Goal: Task Accomplishment & Management: Complete application form

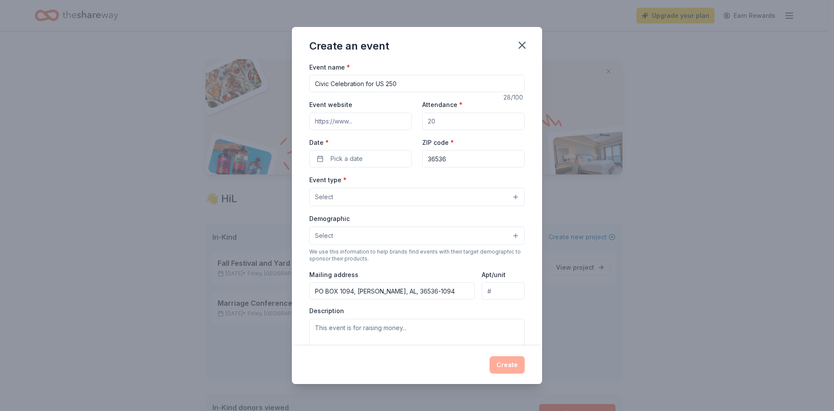
click at [448, 117] on input "Attendance *" at bounding box center [473, 121] width 103 height 17
click at [364, 159] on button "Pick a date" at bounding box center [360, 158] width 103 height 17
click at [407, 179] on button "Go to next month" at bounding box center [406, 182] width 12 height 12
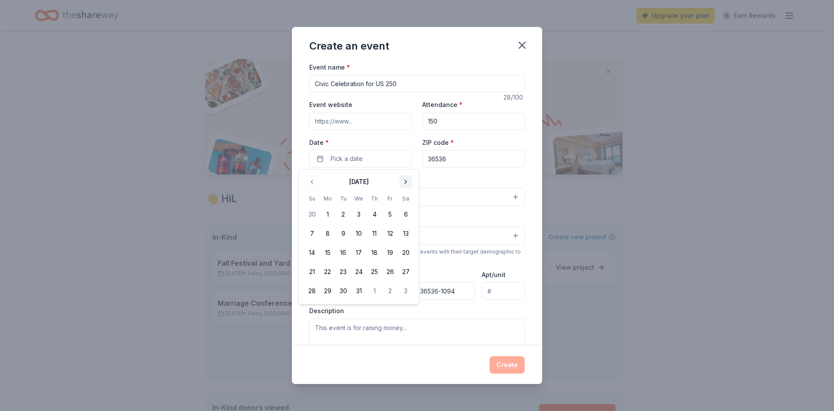
click at [406, 179] on button "Go to next month" at bounding box center [406, 182] width 12 height 12
click at [405, 179] on button "Go to next month" at bounding box center [406, 182] width 12 height 12
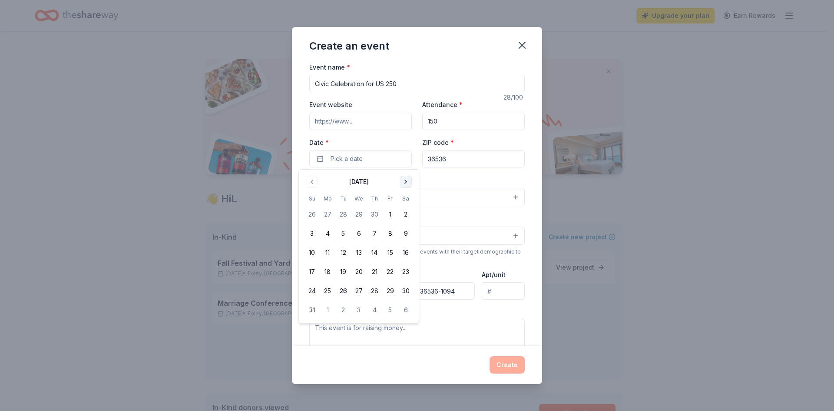
click at [405, 178] on button "Go to next month" at bounding box center [406, 182] width 12 height 12
click at [389, 212] on button "3" at bounding box center [390, 214] width 16 height 16
click at [481, 181] on div "Event type * Select" at bounding box center [417, 190] width 216 height 32
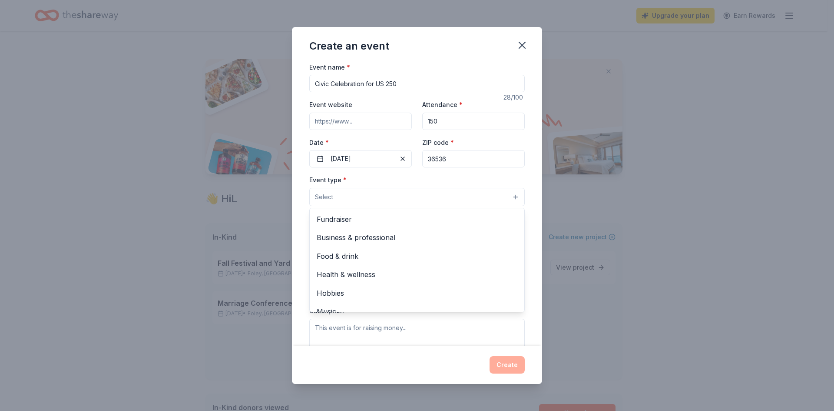
click at [367, 195] on button "Select" at bounding box center [417, 197] width 216 height 18
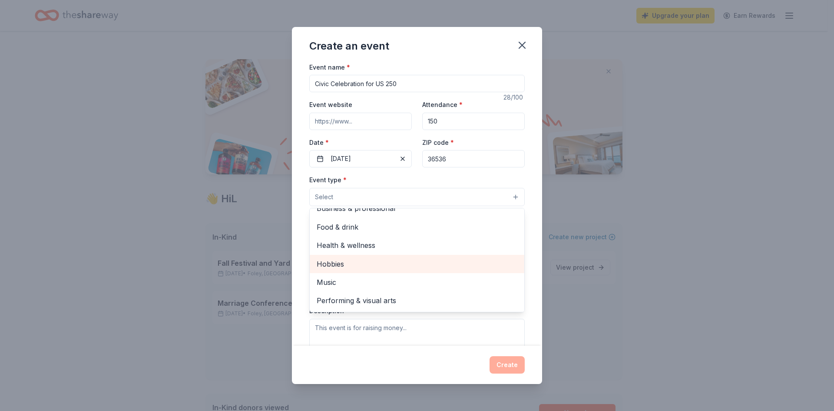
scroll to position [43, 0]
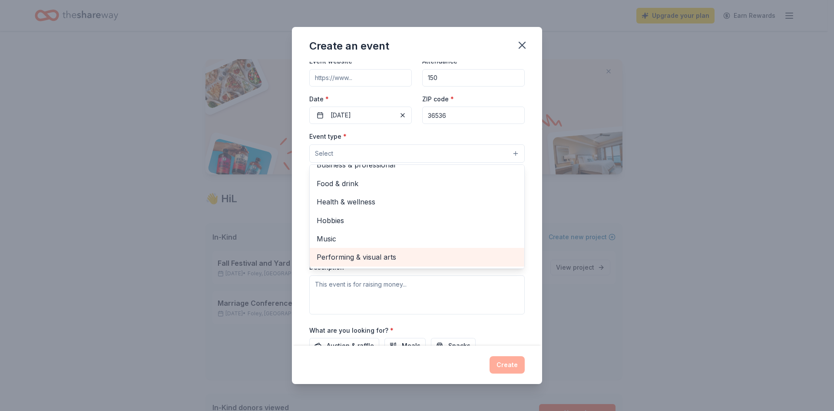
click at [367, 254] on span "Performing & visual arts" at bounding box center [417, 256] width 201 height 11
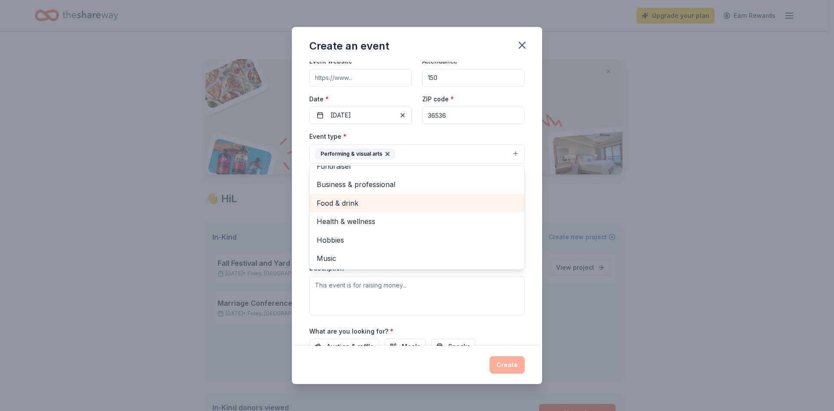
scroll to position [0, 0]
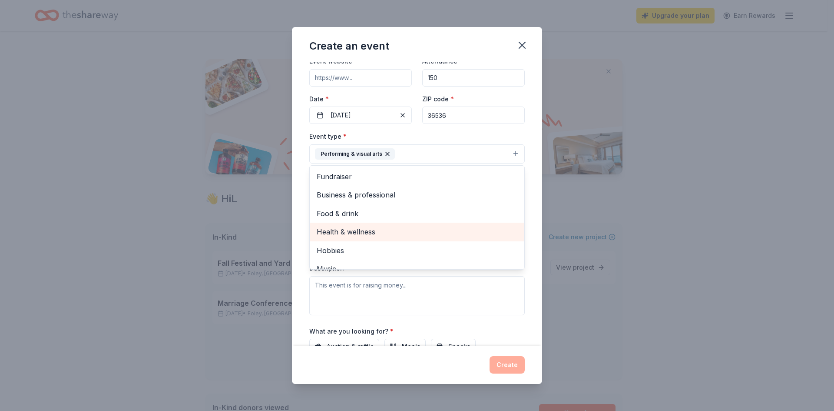
click at [368, 229] on span "Health & wellness" at bounding box center [417, 231] width 201 height 11
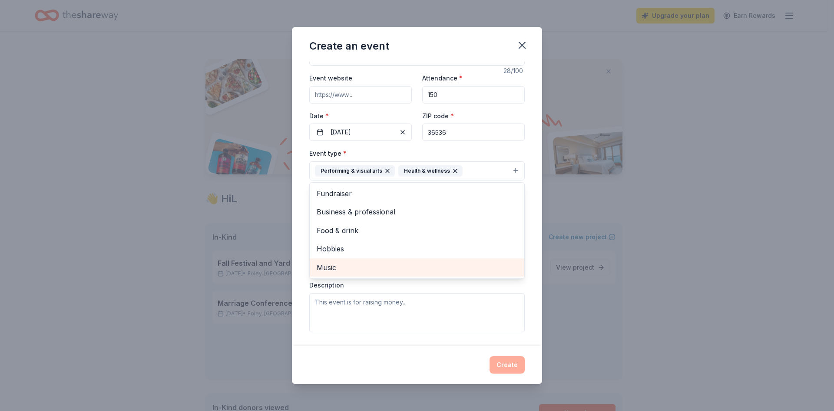
scroll to position [43, 0]
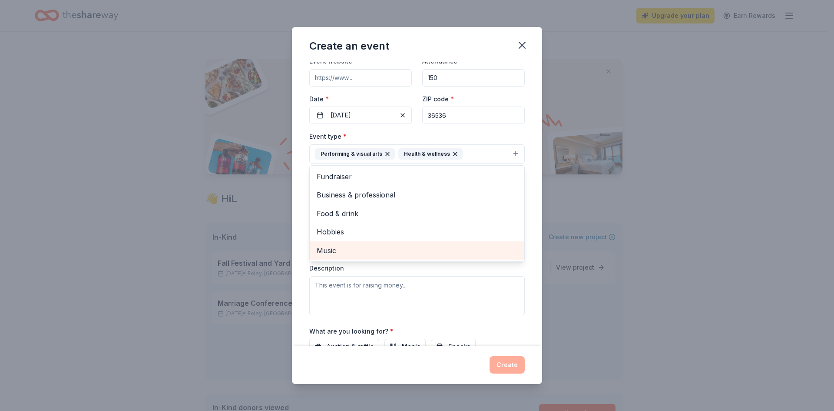
click at [342, 246] on span "Music" at bounding box center [417, 250] width 201 height 11
click at [523, 194] on div "Event name * Civic Celebration for US 250 28 /100 Event website Attendance * 15…" at bounding box center [417, 204] width 250 height 284
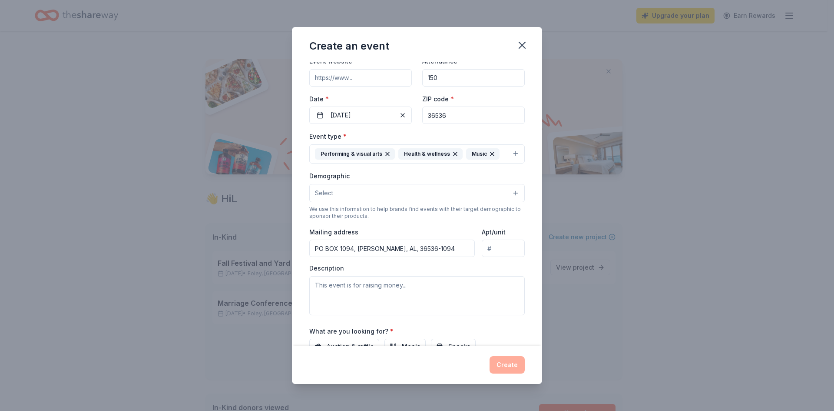
click at [363, 194] on button "Select" at bounding box center [417, 193] width 216 height 18
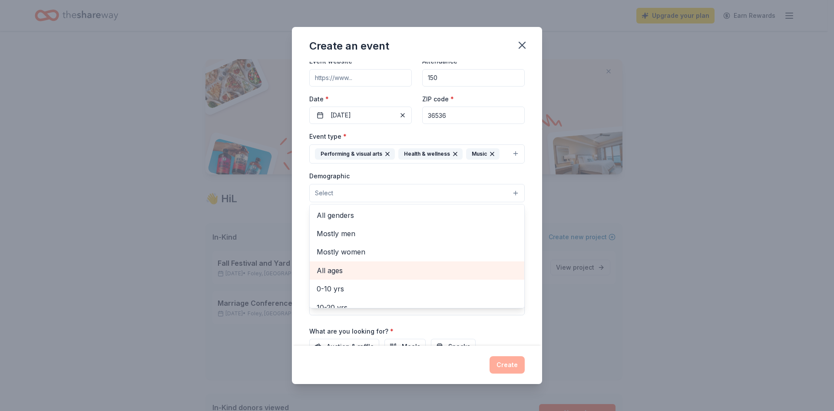
click at [363, 267] on span "All ages" at bounding box center [417, 270] width 201 height 11
click at [347, 190] on icon "button" at bounding box center [346, 193] width 7 height 7
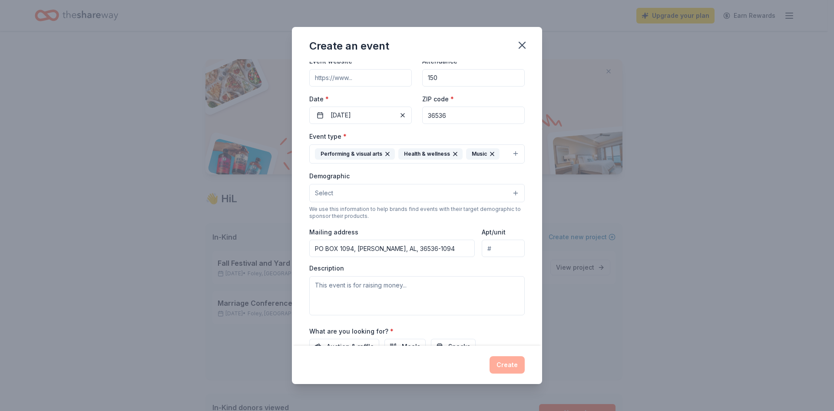
click at [347, 190] on button "Select" at bounding box center [417, 193] width 216 height 18
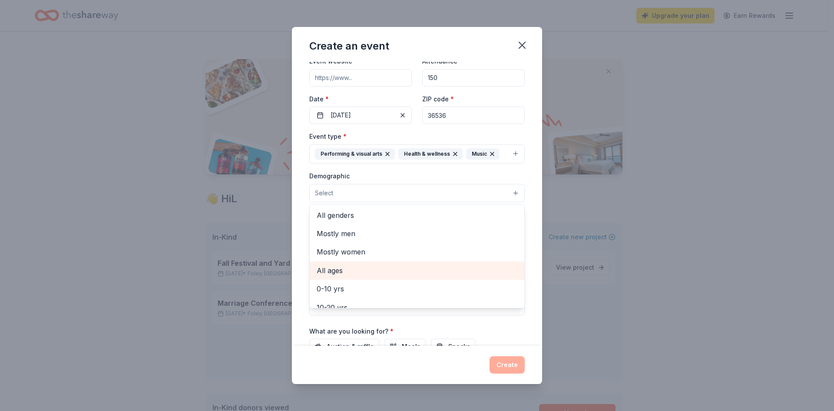
click at [355, 267] on span "All ages" at bounding box center [417, 270] width 201 height 11
click at [345, 192] on icon "button" at bounding box center [346, 193] width 7 height 7
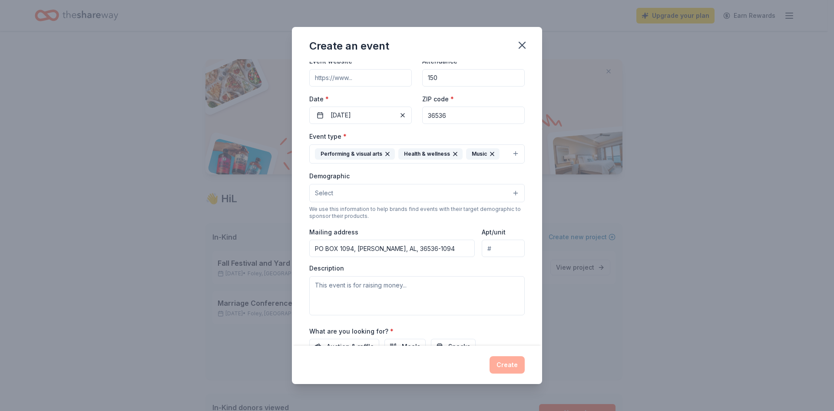
click at [431, 78] on input "150" at bounding box center [473, 77] width 103 height 17
click at [431, 80] on input "150" at bounding box center [473, 77] width 103 height 17
type input "18"
click at [367, 192] on button "Select" at bounding box center [417, 193] width 216 height 18
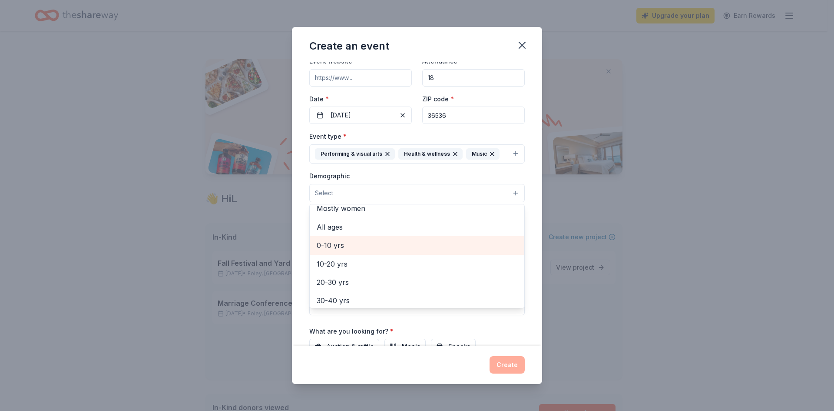
click at [356, 246] on span "0-10 yrs" at bounding box center [417, 244] width 201 height 11
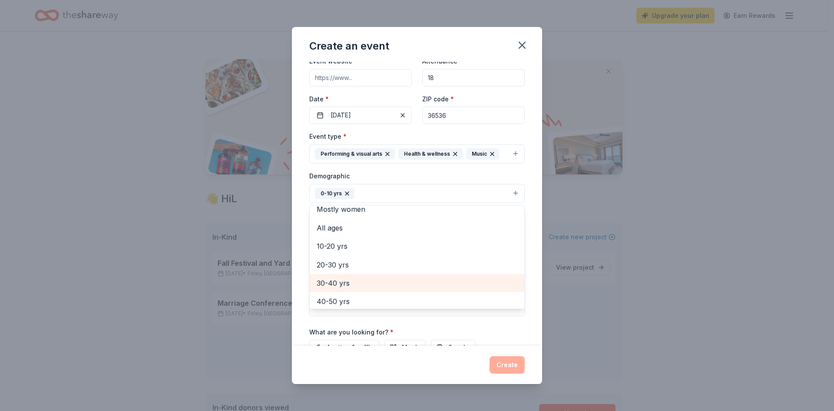
scroll to position [87, 0]
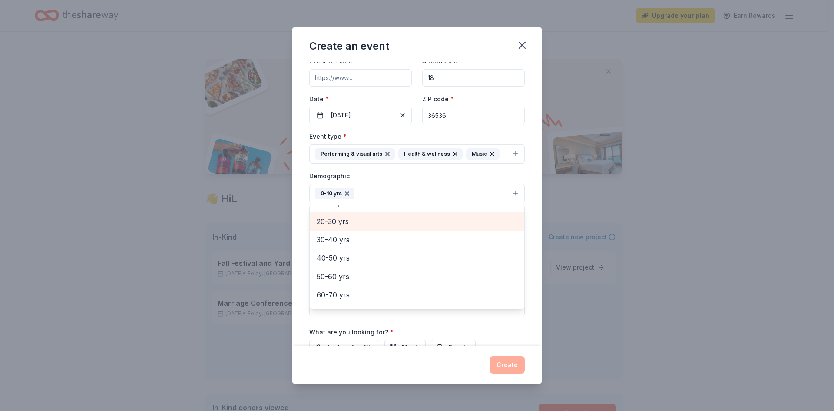
click at [370, 218] on span "20-30 yrs" at bounding box center [417, 221] width 201 height 11
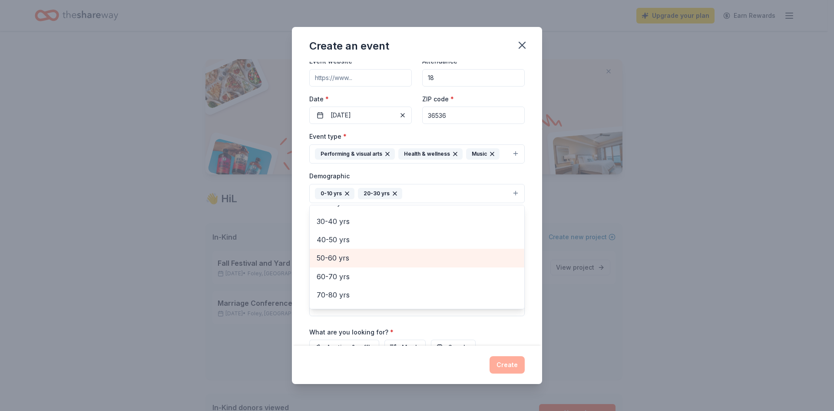
click at [355, 258] on span "50-60 yrs" at bounding box center [417, 257] width 201 height 11
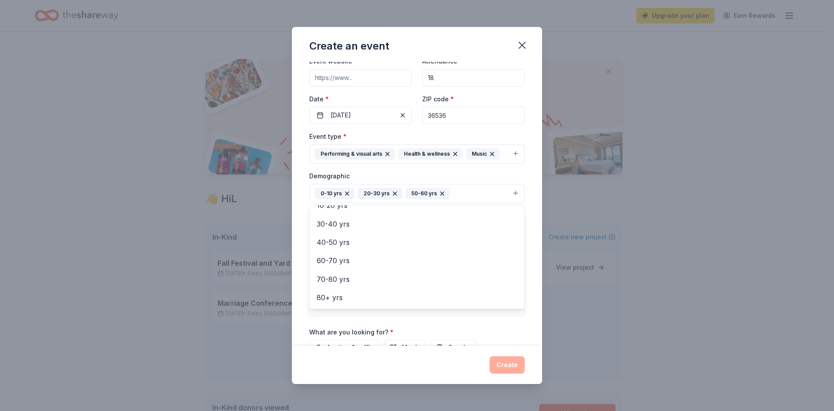
click at [528, 295] on div "Event name * Civic Celebration for US 250 28 /100 Event website Attendance * 18…" at bounding box center [417, 204] width 250 height 284
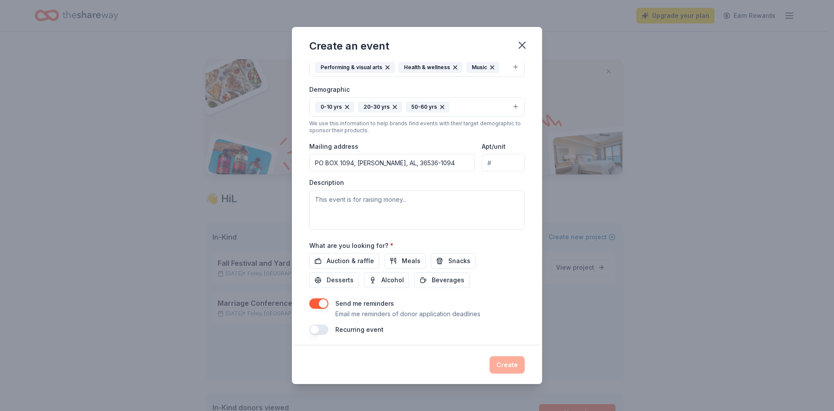
scroll to position [130, 0]
click at [399, 259] on button "Meals" at bounding box center [405, 260] width 41 height 16
click at [448, 259] on span "Snacks" at bounding box center [459, 260] width 22 height 10
click at [329, 278] on span "Desserts" at bounding box center [340, 279] width 27 height 10
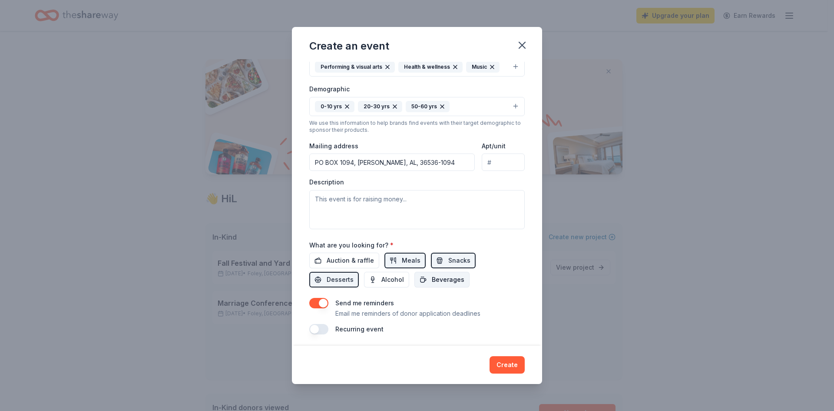
click at [437, 281] on span "Beverages" at bounding box center [448, 279] width 33 height 10
